Goal: Navigation & Orientation: Find specific page/section

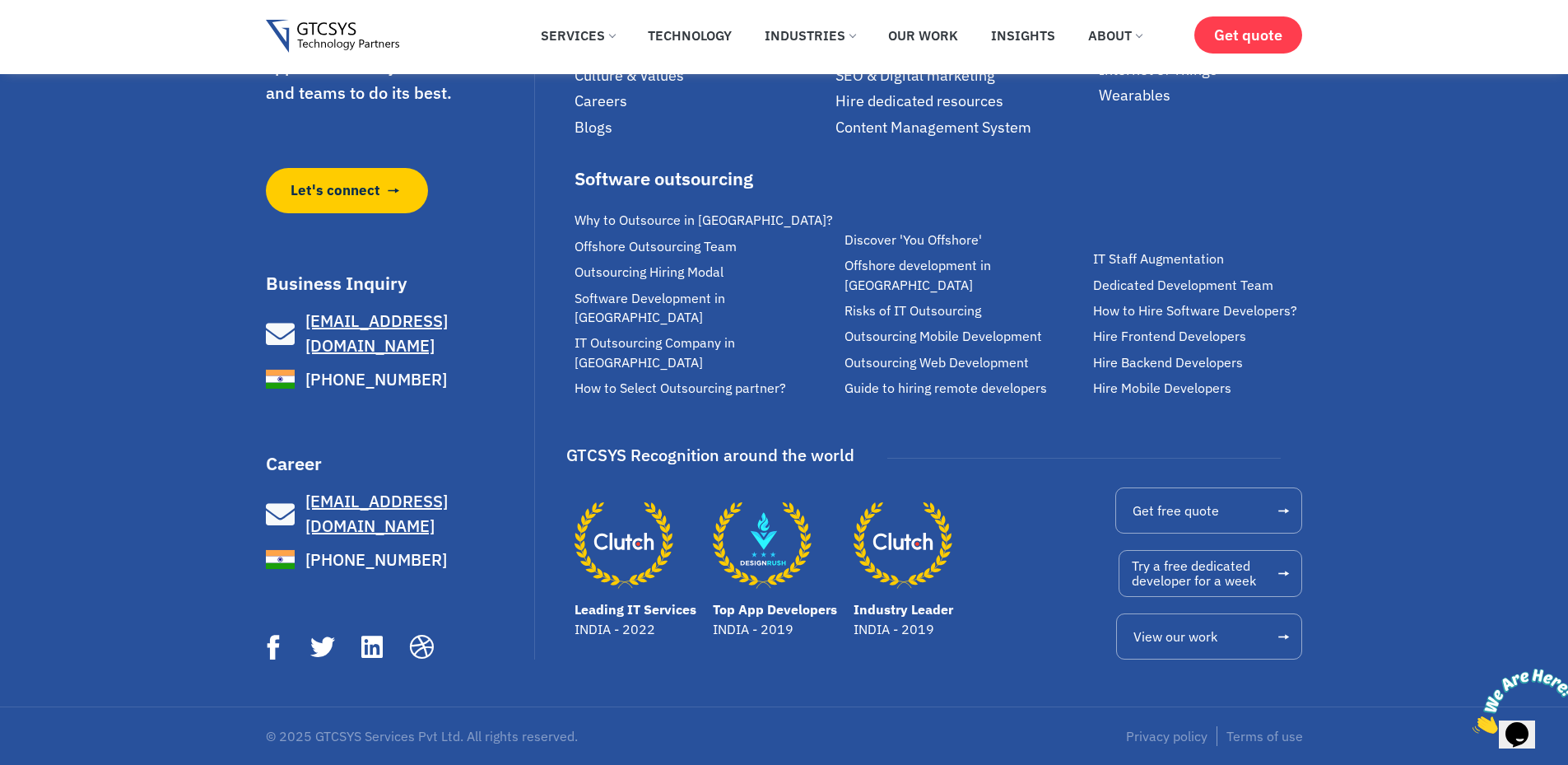
scroll to position [5421, 0]
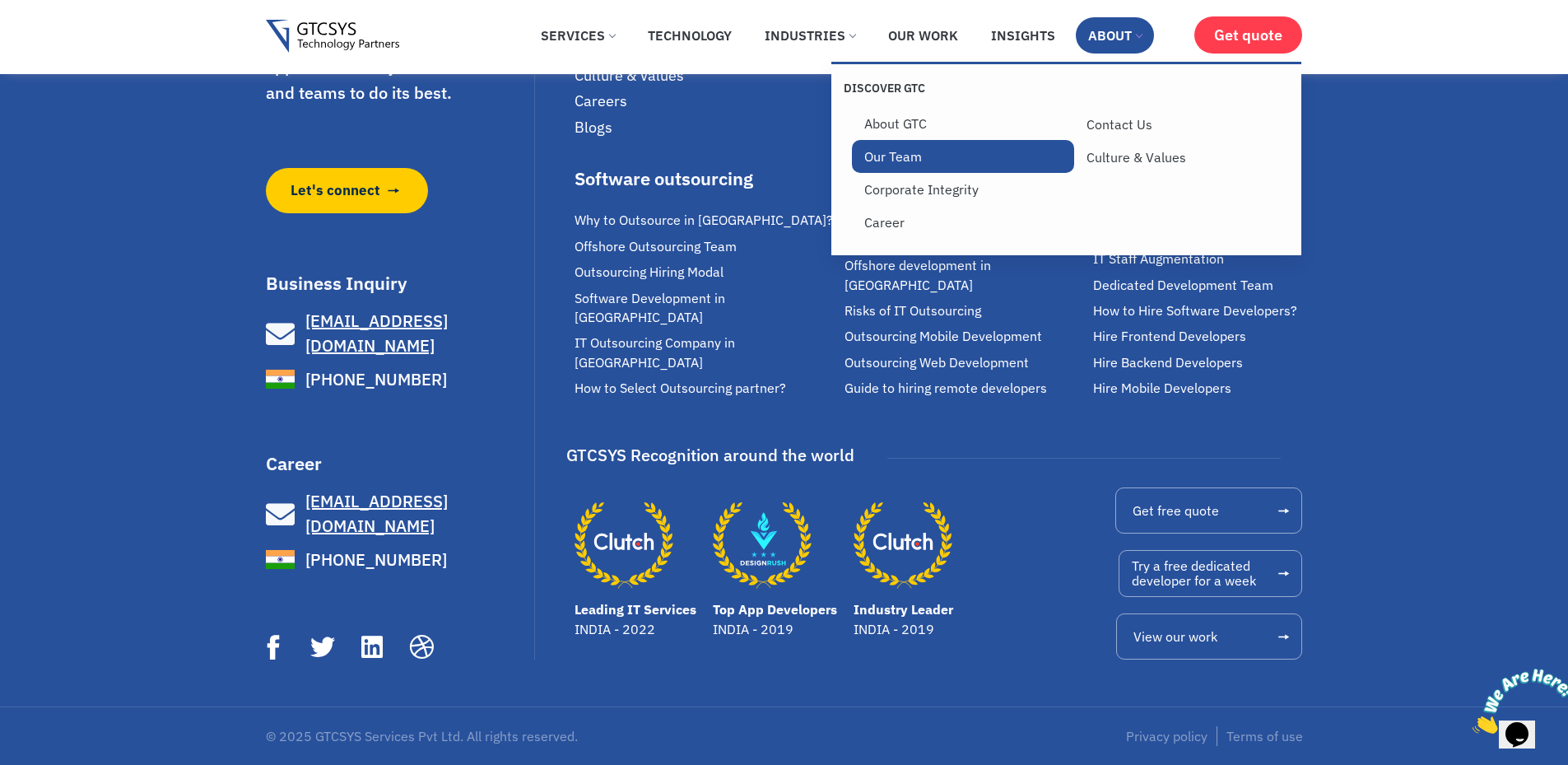
click at [898, 160] on link "Our Team" at bounding box center [963, 155] width 223 height 33
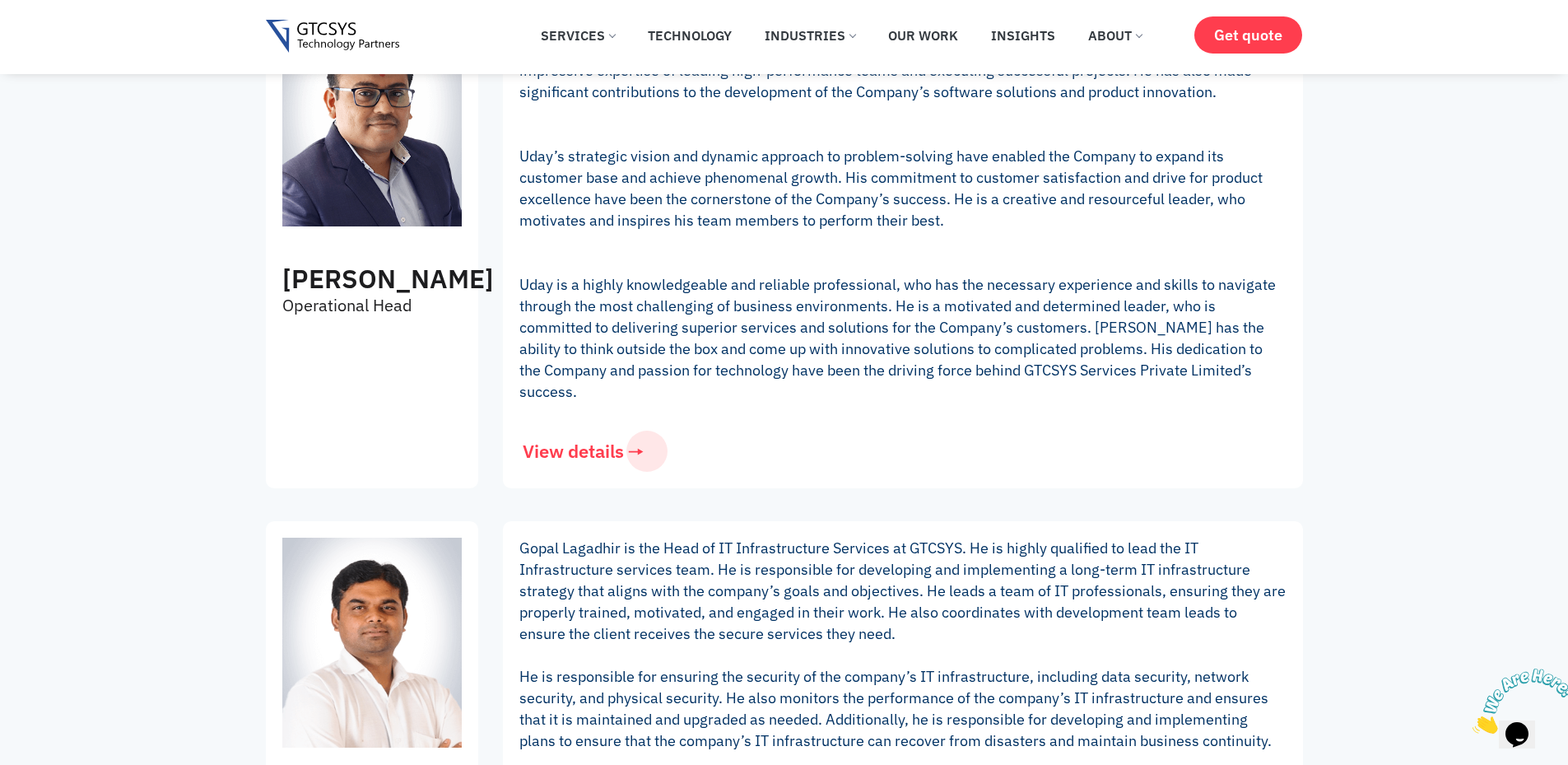
scroll to position [330, 0]
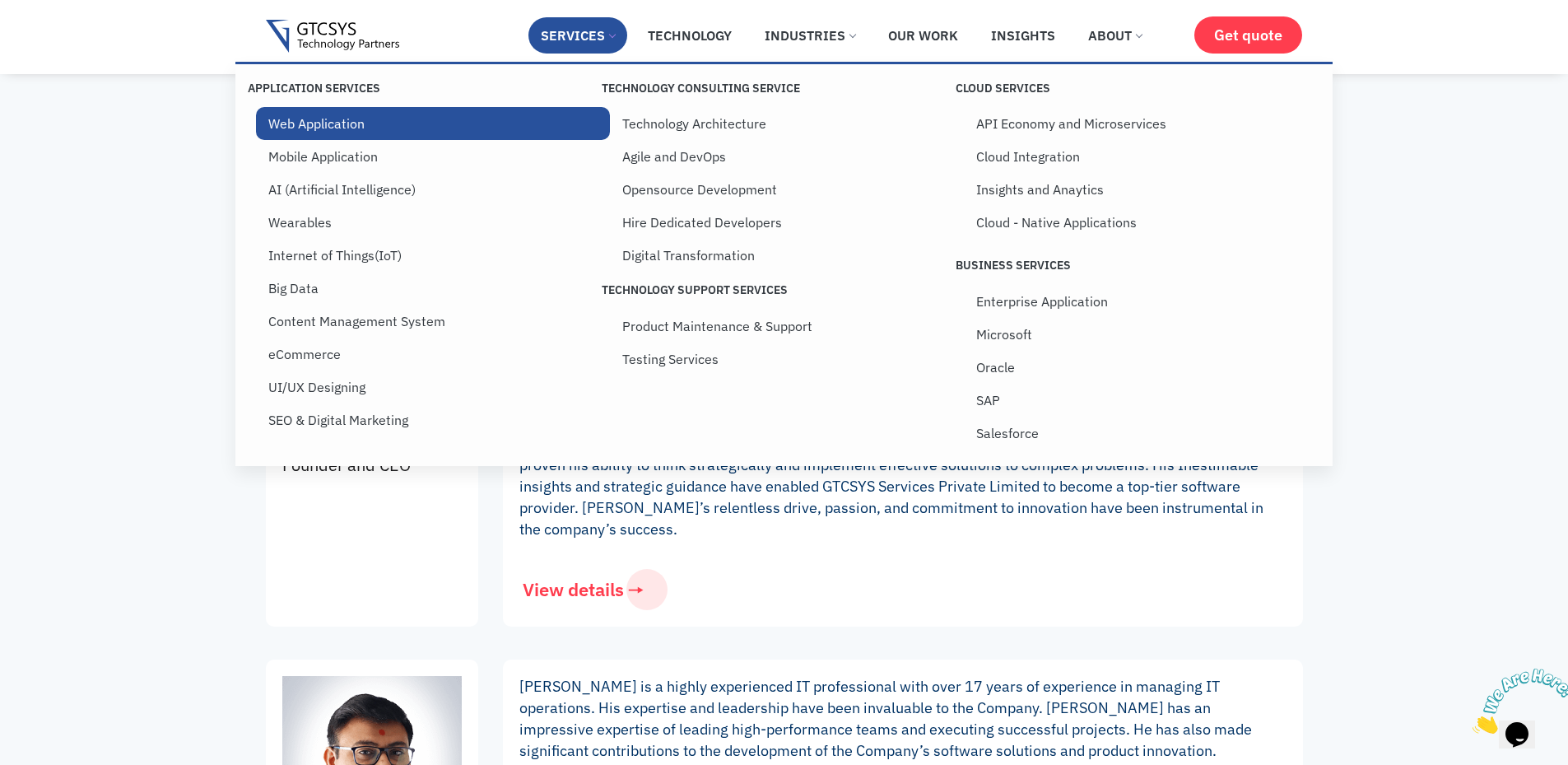
click at [352, 119] on link "Web Application" at bounding box center [432, 123] width 354 height 33
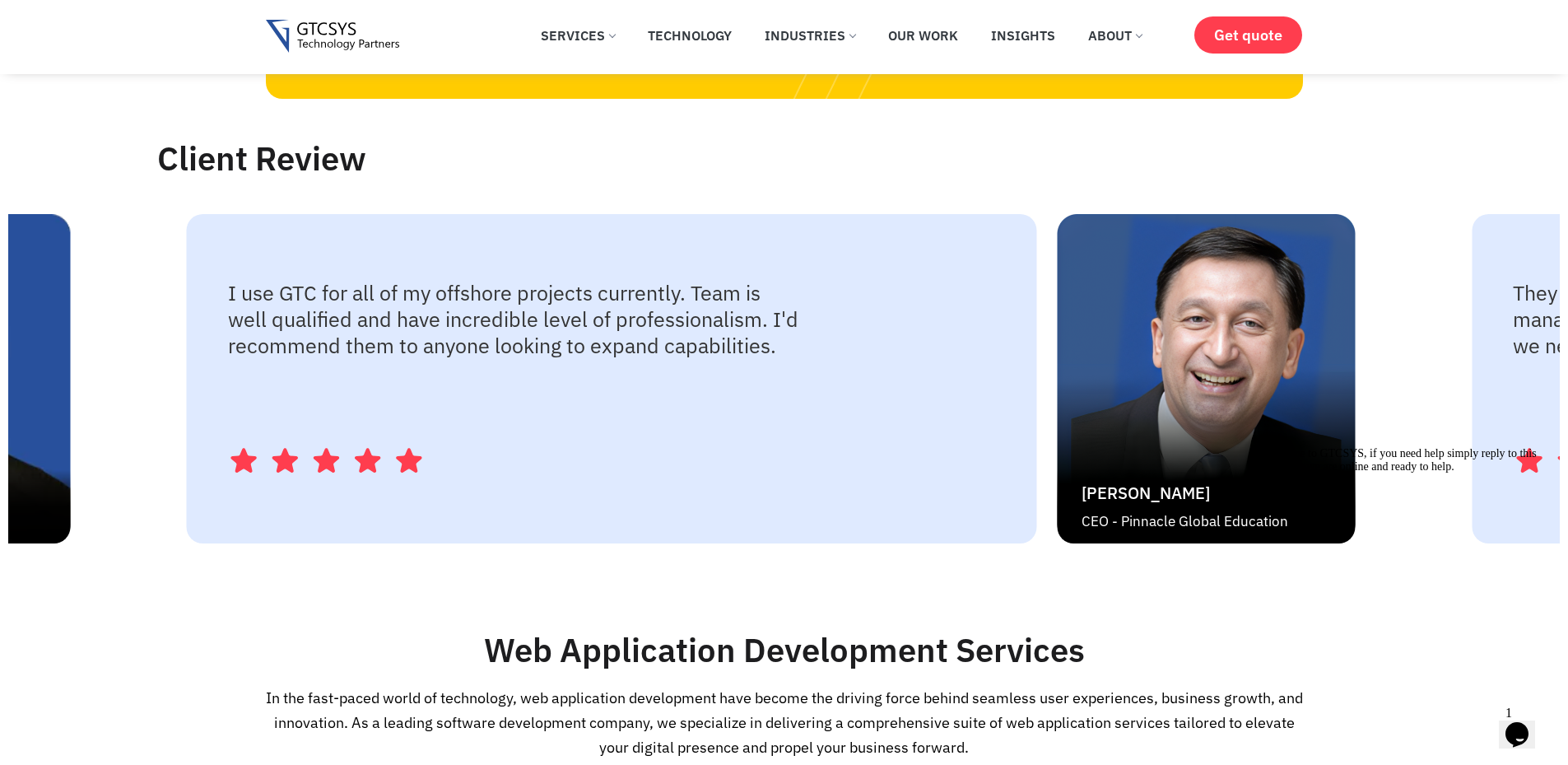
scroll to position [2964, 0]
